Goal: Find specific page/section: Find specific page/section

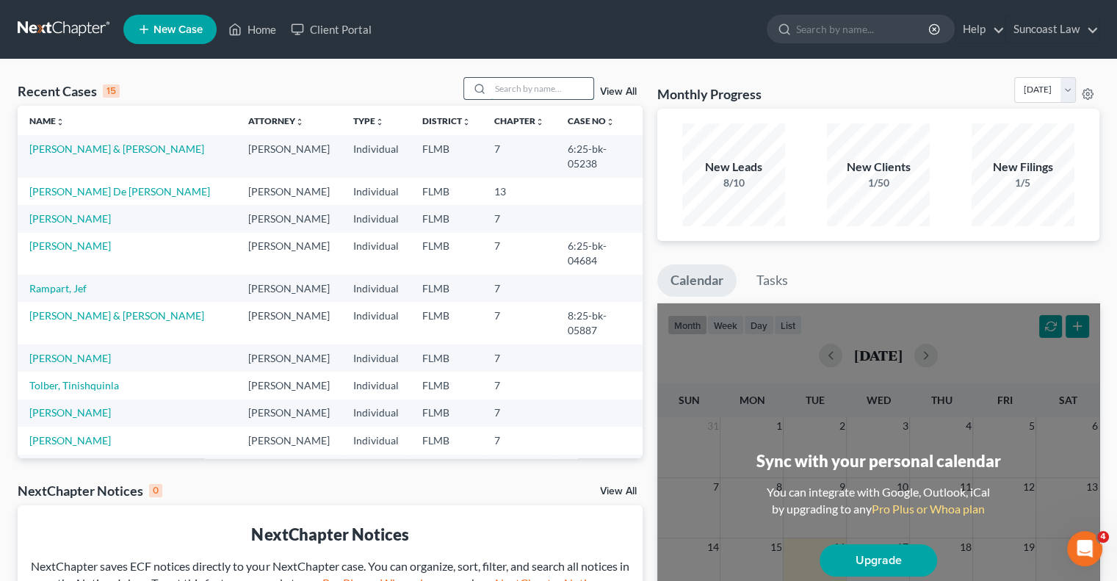
click at [561, 84] on input "search" at bounding box center [542, 88] width 103 height 21
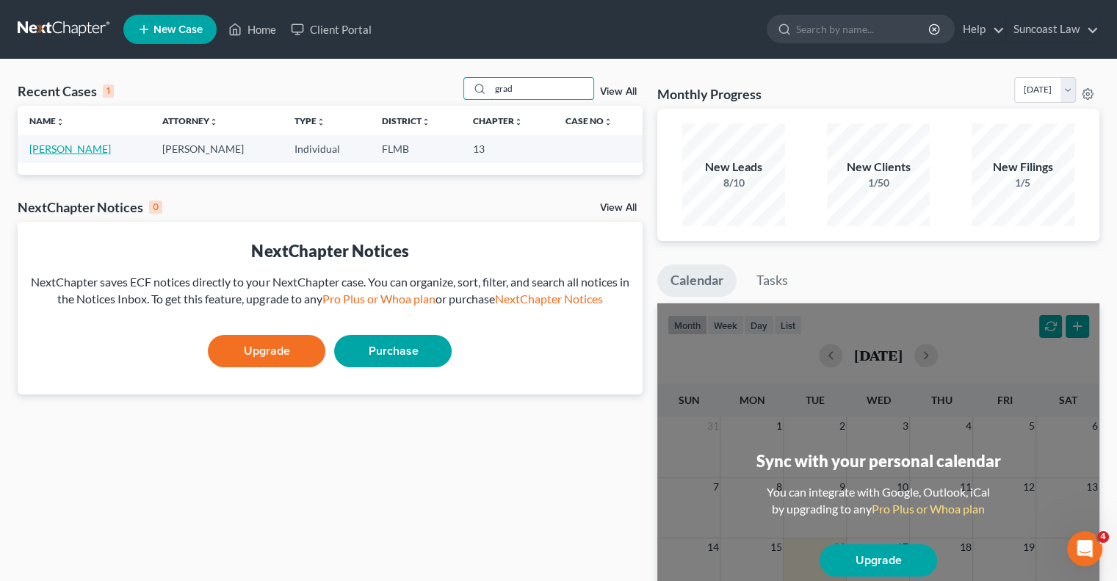
type input "grad"
click at [68, 148] on link "[PERSON_NAME]" at bounding box center [70, 148] width 82 height 12
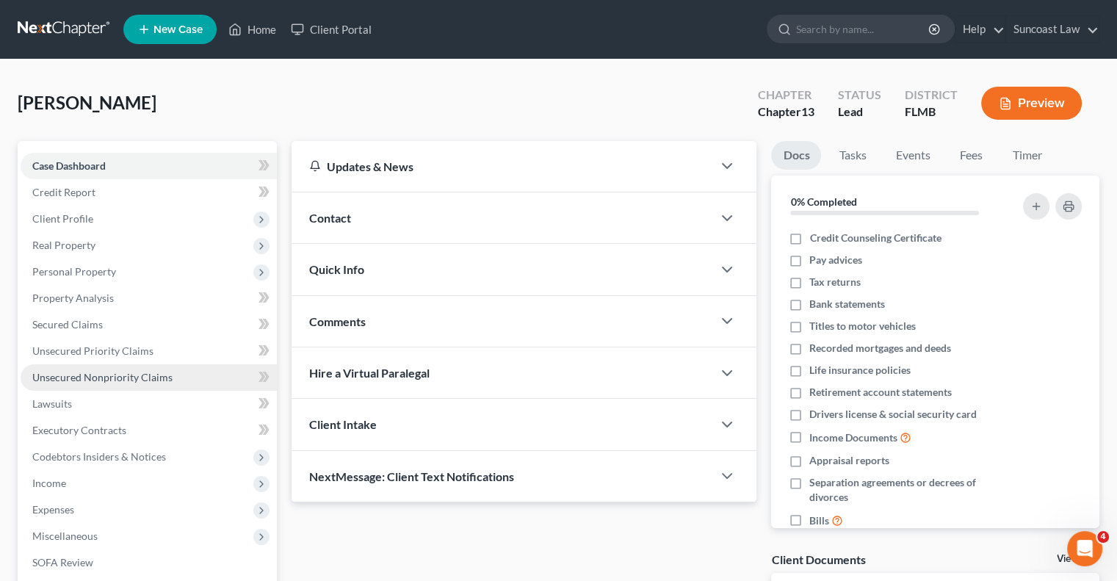
click at [131, 381] on span "Unsecured Nonpriority Claims" at bounding box center [102, 377] width 140 height 12
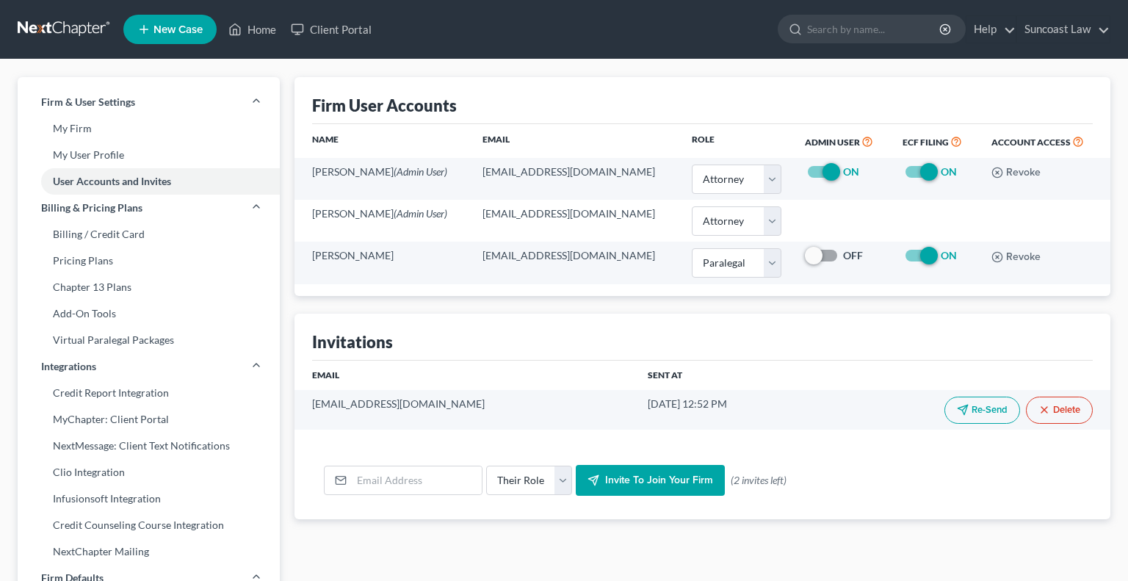
select select "0"
select select "1"
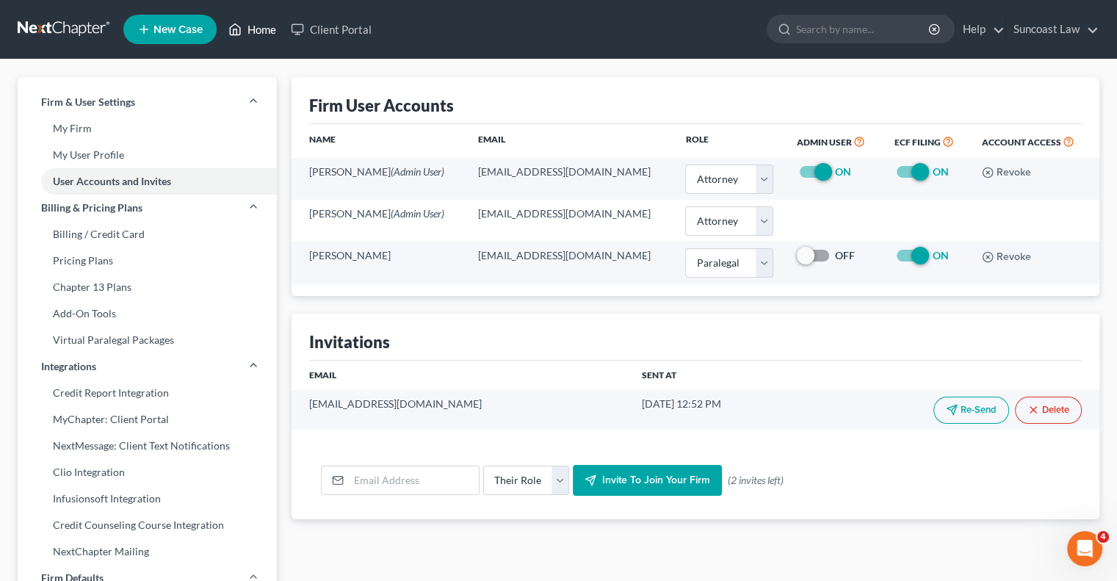
click at [263, 32] on link "Home" at bounding box center [252, 29] width 62 height 26
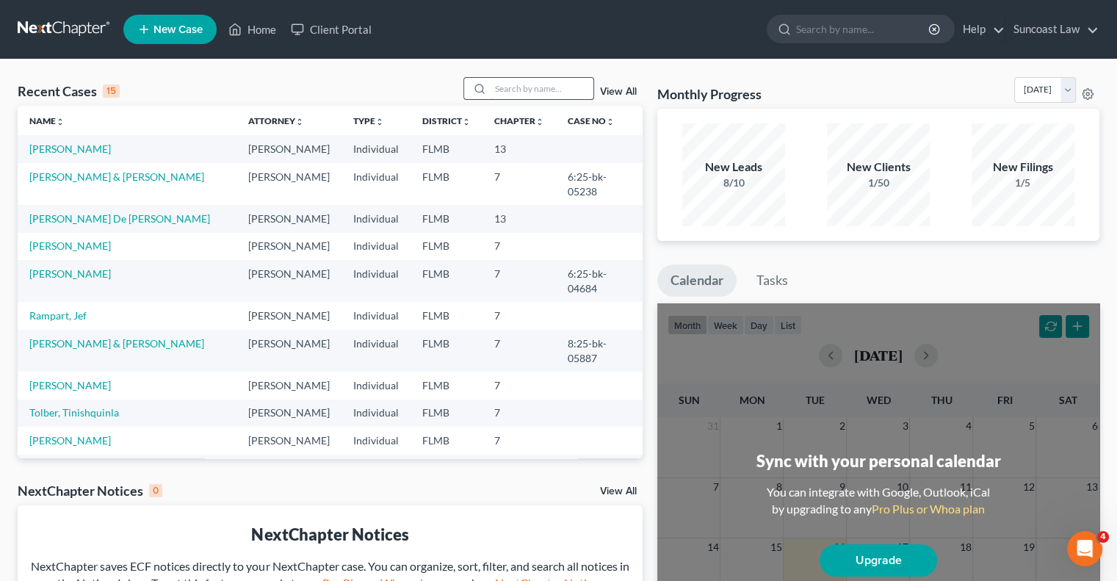
click at [540, 84] on input "search" at bounding box center [542, 88] width 103 height 21
type input "linda"
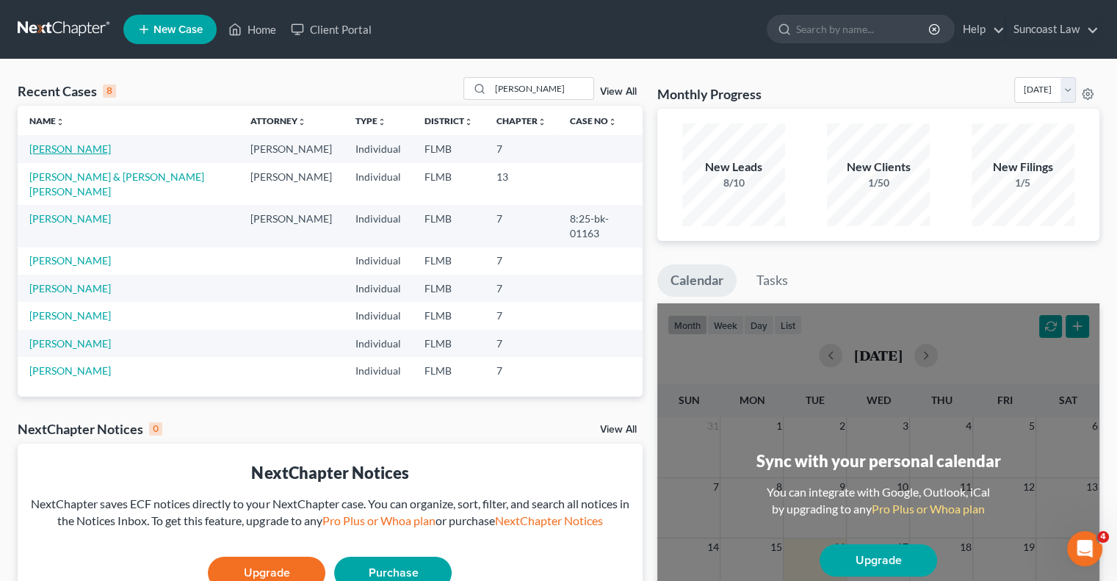
click at [65, 146] on link "[PERSON_NAME]" at bounding box center [70, 148] width 82 height 12
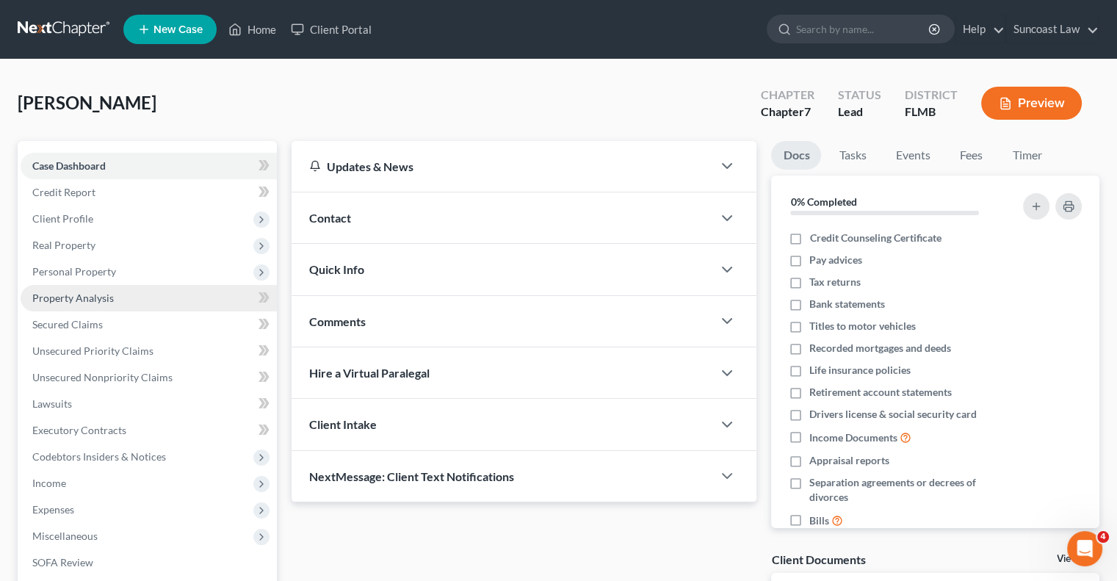
click at [99, 288] on link "Property Analysis" at bounding box center [149, 298] width 256 height 26
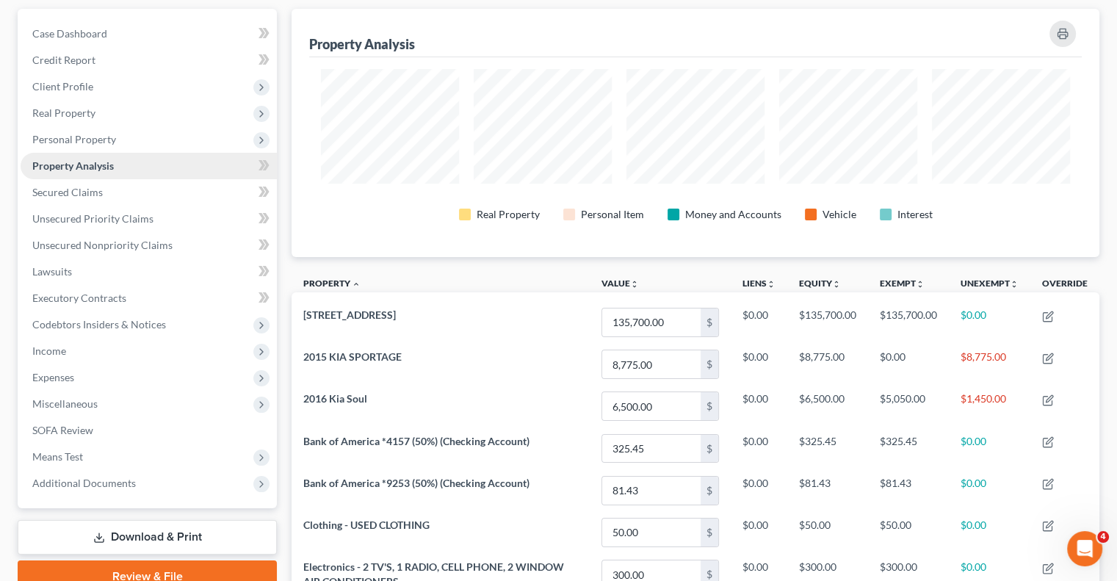
scroll to position [147, 0]
